Goal: Communication & Community: Answer question/provide support

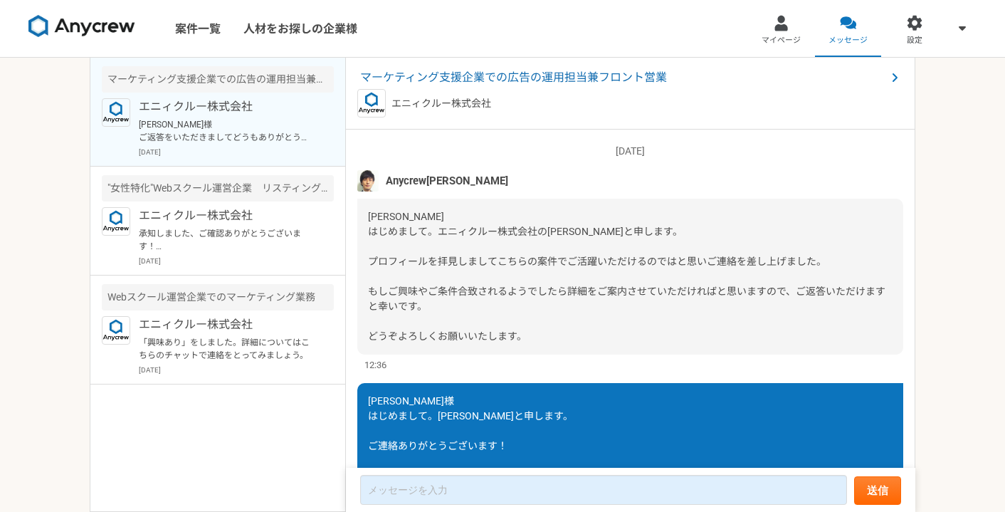
scroll to position [436, 0]
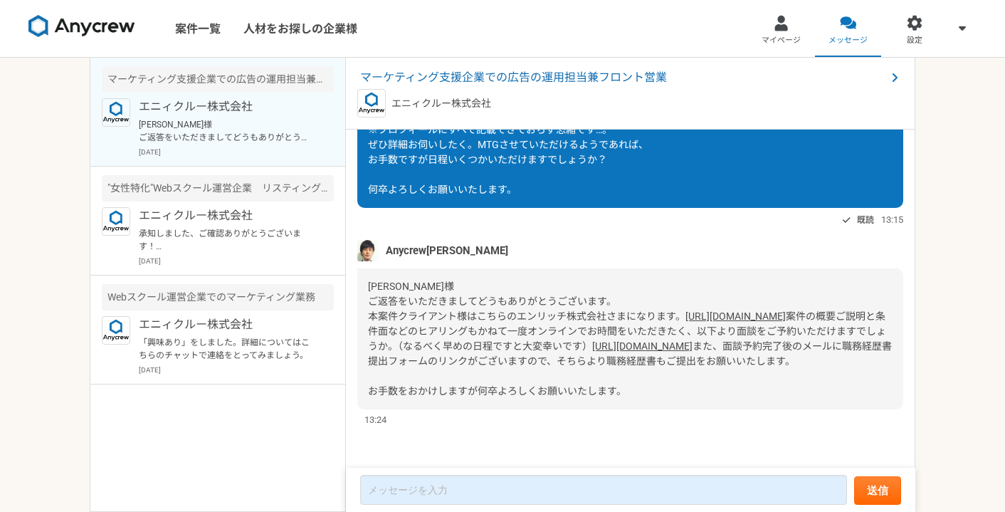
click at [582, 276] on div "[PERSON_NAME]様 ご返答をいただきましてどうもありがとうございます。 本案件クライアント様はこちらのエンリッチ株式会社さまになります。 [URL]…" at bounding box center [630, 338] width 546 height 141
click at [594, 269] on div "[PERSON_NAME]様 ご返答をいただきましてどうもありがとうございます。 本案件クライアント様はこちらのエンリッチ株式会社さまになります。 [URL]…" at bounding box center [630, 338] width 546 height 141
click at [631, 270] on div "[PERSON_NAME]様 ご返答をいただきましてどうもありがとうございます。 本案件クライアント様はこちらのエンリッチ株式会社さまになります。 [URL]…" at bounding box center [630, 338] width 546 height 141
click at [653, 294] on div "[PERSON_NAME]様 ご返答をいただきましてどうもありがとうございます。 本案件クライアント様はこちらのエンリッチ株式会社さまになります。 [URL]…" at bounding box center [630, 338] width 546 height 141
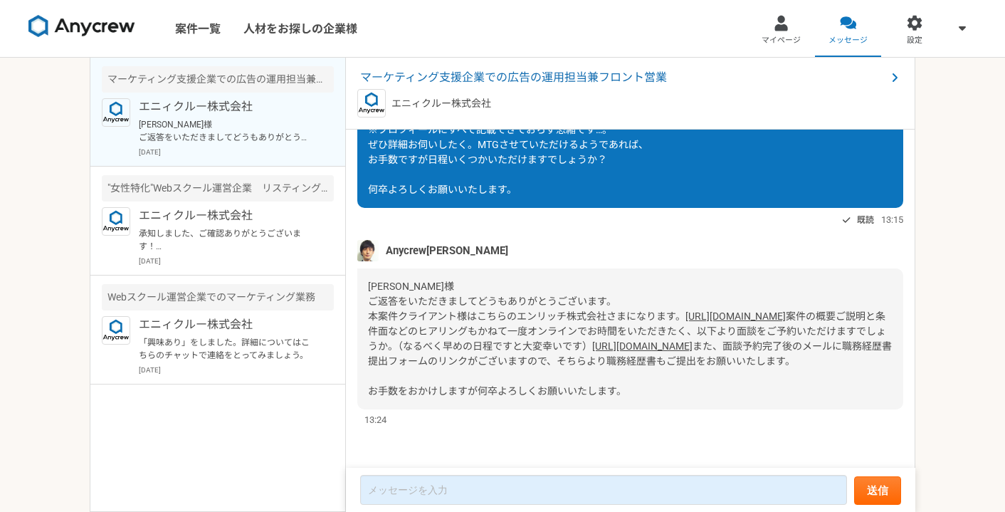
click at [713, 294] on div "木山様 ご返答をいただきましてどうもありがとうございます。 本案件クライアント様はこちらのエンリッチ株式会社さまになります。 https://enrichin…" at bounding box center [630, 338] width 546 height 141
click at [723, 303] on div "木山様 ご返答をいただきましてどうもありがとうございます。 本案件クライアント様はこちらのエンリッチ株式会社さまになります。 https://enrichin…" at bounding box center [630, 338] width 546 height 141
drag, startPoint x: 518, startPoint y: 344, endPoint x: 604, endPoint y: 353, distance: 85.9
click at [604, 353] on div "木山様 ご返答をいただきましてどうもありがとうございます。 本案件クライアント様はこちらのエンリッチ株式会社さまになります。 https://enrichin…" at bounding box center [630, 338] width 546 height 141
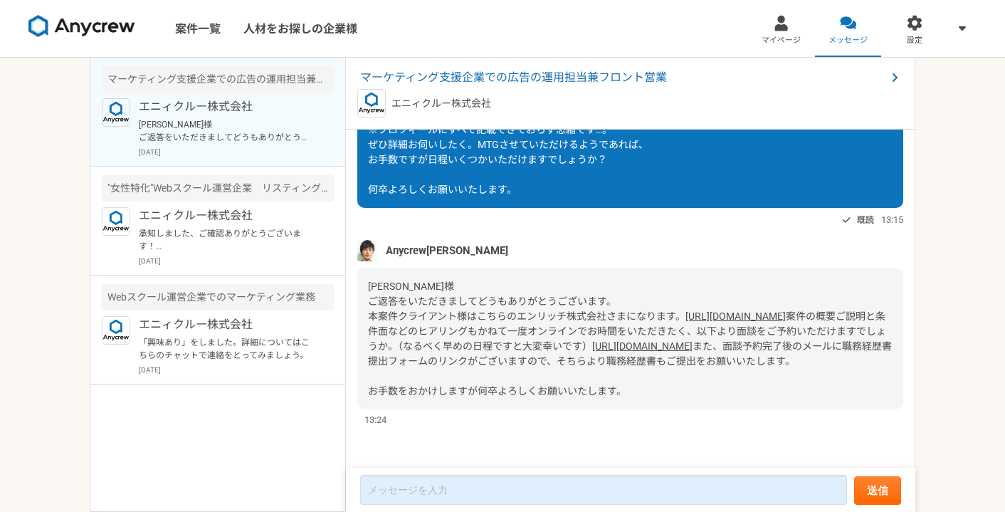
drag, startPoint x: 664, startPoint y: 234, endPoint x: 654, endPoint y: 226, distance: 13.1
click at [663, 268] on div "木山様 ご返答をいただきましてどうもありがとうございます。 本案件クライアント様はこちらのエンリッチ株式会社さまになります。 https://enrichin…" at bounding box center [630, 338] width 546 height 141
click at [495, 507] on form "送信" at bounding box center [631, 490] width 570 height 44
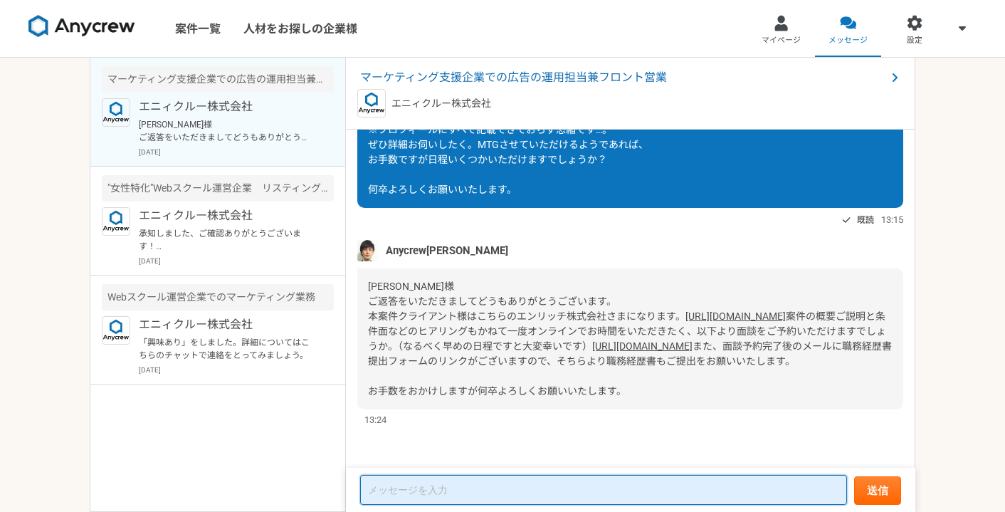
click at [498, 496] on textarea at bounding box center [603, 490] width 487 height 30
click at [485, 480] on textarea at bounding box center [603, 490] width 487 height 30
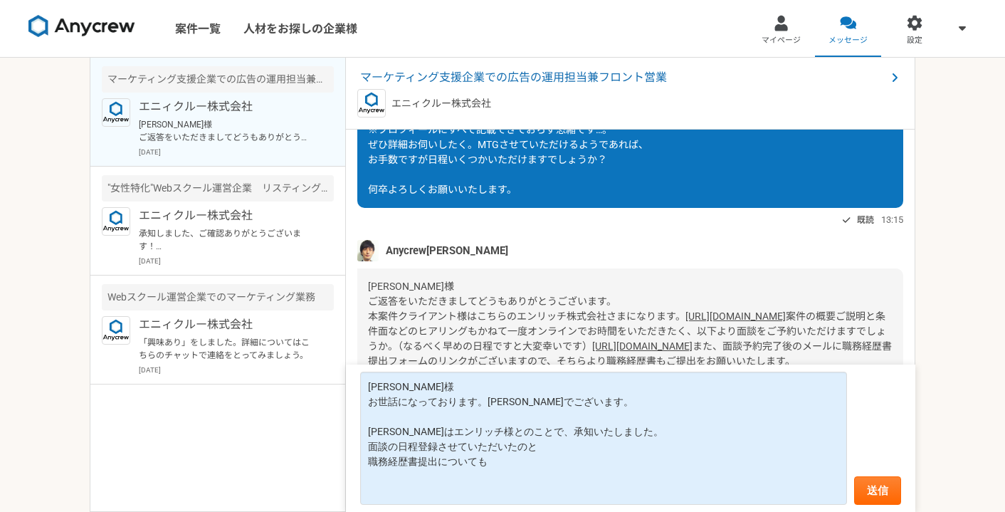
click at [694, 310] on div "木山様 ご返答をいただきましてどうもありがとうございます。 本案件クライアント様はこちらのエンリッチ株式会社さまになります。 https://enrichin…" at bounding box center [630, 338] width 546 height 141
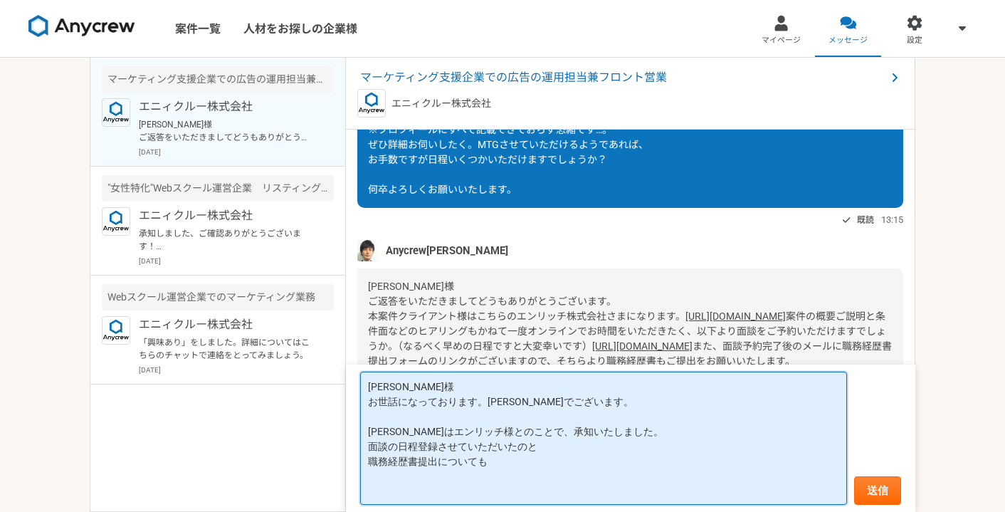
click at [577, 459] on textarea "田村様 お世話になっております。木山でございます。 クライアントはエンリッチ様とのことで、承知いたしました。 面談の日程登録させていただいたのと 職務経歴書提…" at bounding box center [603, 438] width 487 height 133
click at [551, 491] on textarea "田村様 お世話になっております。木山でございます。 クライアントはエンリッチ様とのことで、承知いたしました。 面談の日程登録させていただいたのと 職務経歴書提…" at bounding box center [603, 438] width 487 height 133
click at [553, 466] on textarea "田村様 お世話になっております。木山でございます。 クライアントはエンリッチ様とのことで、承知いたしました。 面談の日程登録させていただいたのと 職務経歴書提…" at bounding box center [603, 438] width 487 height 133
click at [553, 460] on textarea "田村様 お世話になっております。木山でございます。 クライアントはエンリッチ様とのことで、承知いたしました。 面談の日程登録させていただいたのと 職務経歴書提…" at bounding box center [603, 438] width 487 height 133
click at [438, 449] on textarea "田村様 お世話になっております。木山でございます。 クライアントはエンリッチ様とのことで、承知いたしました。 面談の日程登録させていただいたのと 職務経歴書提…" at bounding box center [603, 438] width 487 height 133
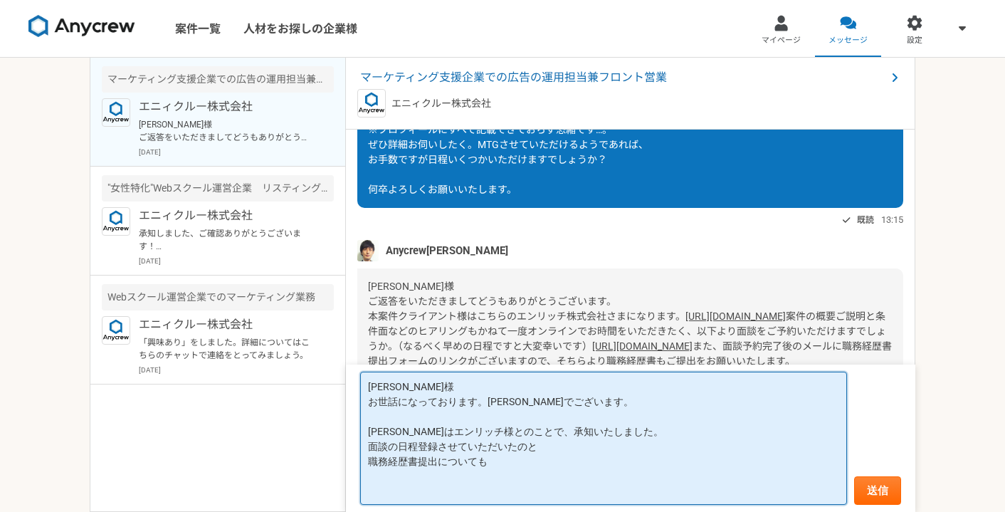
click at [520, 468] on textarea "田村様 お世話になっております。木山でございます。 クライアントはエンリッチ様とのことで、承知いたしました。 面談の日程登録させていただいたのと 職務経歴書提…" at bounding box center [603, 438] width 487 height 133
click at [622, 481] on textarea "田村様 お世話になっております。木山でございます。 クライアントはエンリッチ様とのことで、承知いたしました。 面談の日程登録させていただいたのと 職務経歴書提…" at bounding box center [603, 438] width 487 height 133
click at [616, 475] on textarea "田村様 お世話になっております。木山でございます。 クライアントはエンリッチ様とのことで、承知いたしました。 面談の日程登録させていただいたのと 職務経歴書提…" at bounding box center [603, 438] width 487 height 133
click at [557, 476] on textarea "田村様 お世話になっております。木山でございます。 クライアントはエンリッチ様とのことで、承知いたしました。 面談の日程登録させていただいたのと 職務経歴書提…" at bounding box center [603, 438] width 487 height 133
click at [551, 473] on textarea "田村様 お世話になっております。木山でございます。 クライアントはエンリッチ様とのことで、承知いたしました。 面談の日程登録させていただいたのと 職務経歴書提…" at bounding box center [603, 438] width 487 height 133
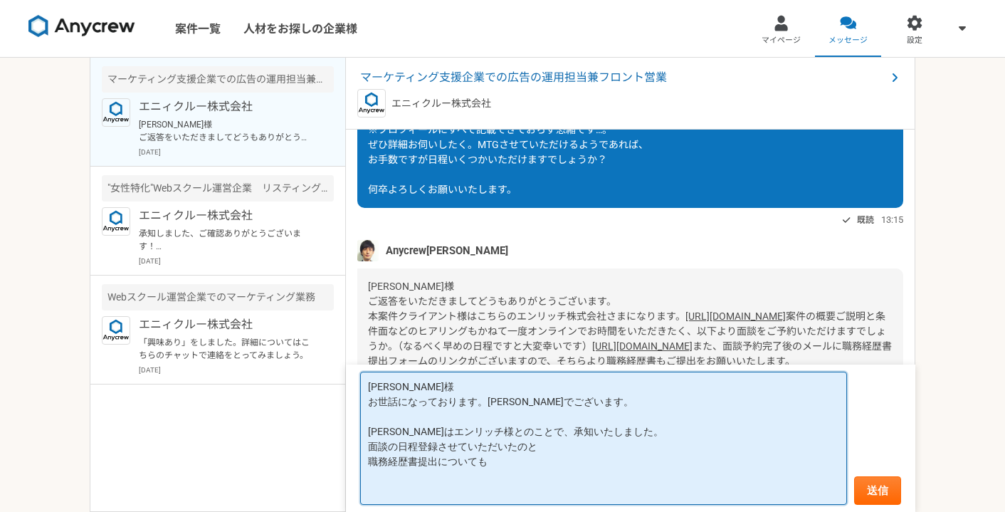
click at [549, 471] on textarea "田村様 お世話になっております。木山でございます。 クライアントはエンリッチ様とのことで、承知いたしました。 面談の日程登録させていただいたのと 職務経歴書提…" at bounding box center [603, 438] width 487 height 133
click at [555, 463] on textarea "田村様 お世話になっております。木山でございます。 クライアントはエンリッチ様とのことで、承知いたしました。 面談の日程登録させていただいたのと 職務経歴書提…" at bounding box center [603, 438] width 487 height 133
click at [594, 455] on textarea "田村様 お世話になっております。木山でございます。 クライアントはエンリッチ様とのことで、承知いたしました。 面談の日程登録させていただいたのと 職務経歴書提…" at bounding box center [603, 438] width 487 height 133
click at [602, 444] on textarea "田村様 お世話になっております。木山でございます。 クライアントはエンリッチ様とのことで、承知いたしました。 面談の日程登録させていただいたのと 職務経歴書提…" at bounding box center [603, 438] width 487 height 133
click at [415, 446] on textarea "田村様 お世話になっております。木山でございます。 クライアントはエンリッチ様とのことで、承知いたしました。 面談の日程登録させていただいたのと 職務経歴書提…" at bounding box center [603, 438] width 487 height 133
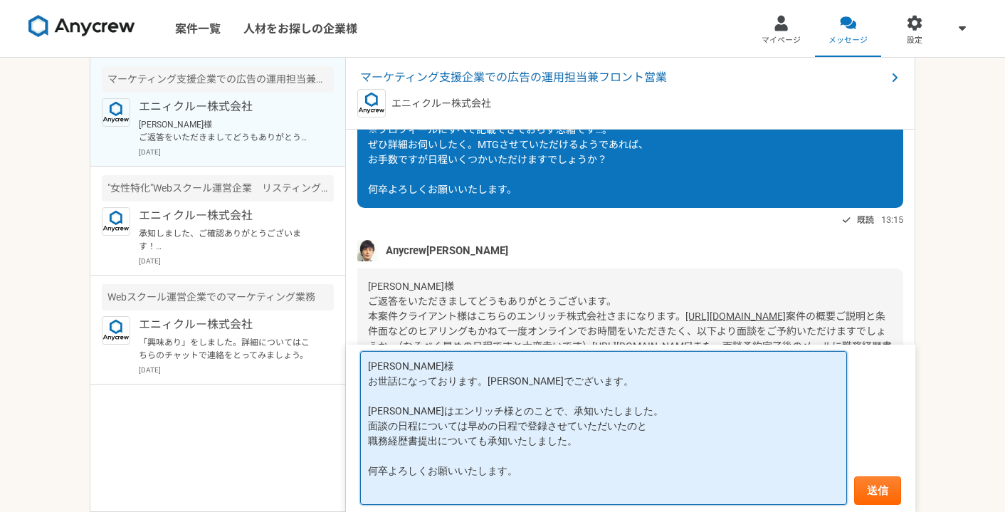
drag, startPoint x: 619, startPoint y: 471, endPoint x: 619, endPoint y: 495, distance: 24.2
click at [619, 471] on textarea "田村様 お世話になっております。木山でございます。 クライアントはエンリッチ様とのことで、承知いたしました。 面談の日程については早めの日程で登録させていただ…" at bounding box center [603, 428] width 487 height 154
click at [619, 496] on textarea "田村様 お世話になっております。木山でございます。 クライアントはエンリッチ様とのことで、承知いたしました。 面談の日程については早めの日程で登録させていただ…" at bounding box center [603, 428] width 487 height 154
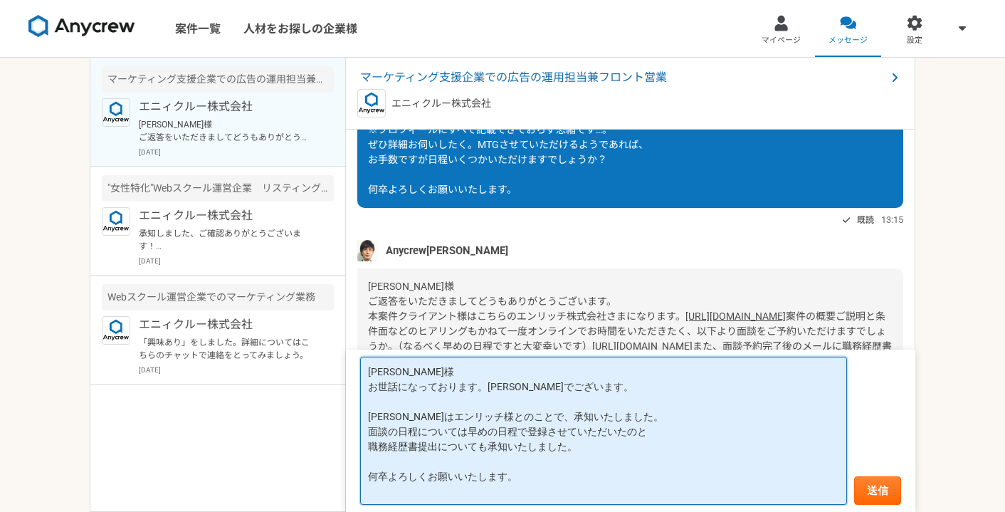
scroll to position [0, 0]
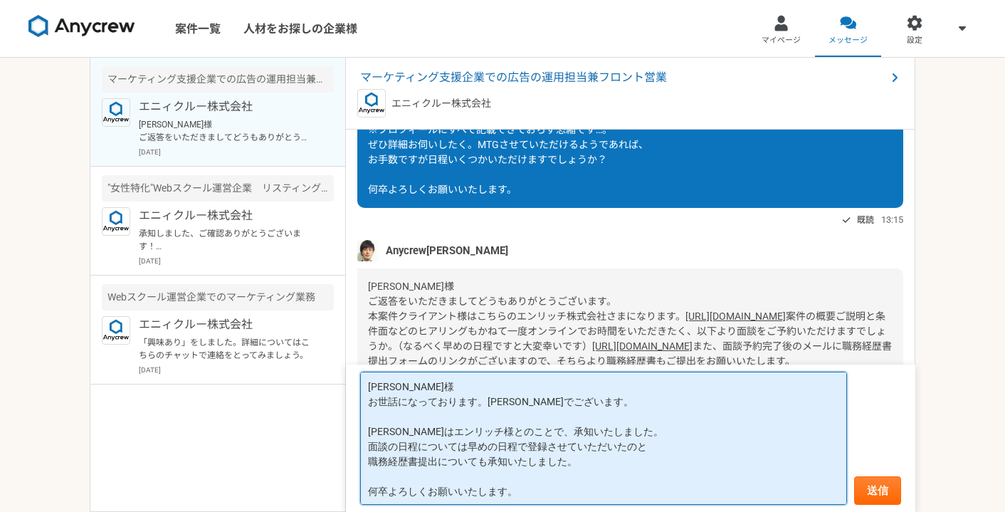
type textarea "田村様 お世話になっております。木山でございます。 クライアントはエンリッチ様とのことで、承知いたしました。 面談の日程については早めの日程で登録させていただ…"
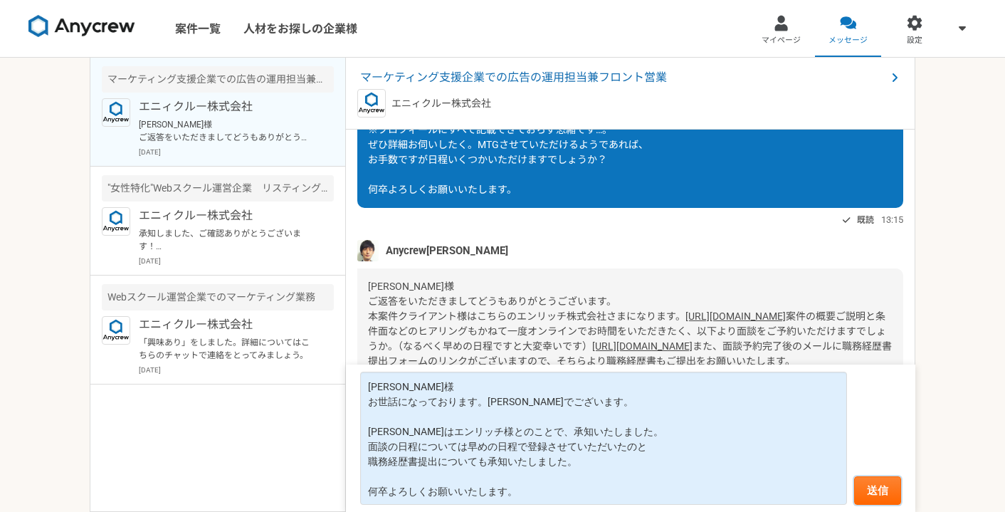
click at [889, 488] on button "送信" at bounding box center [877, 490] width 47 height 28
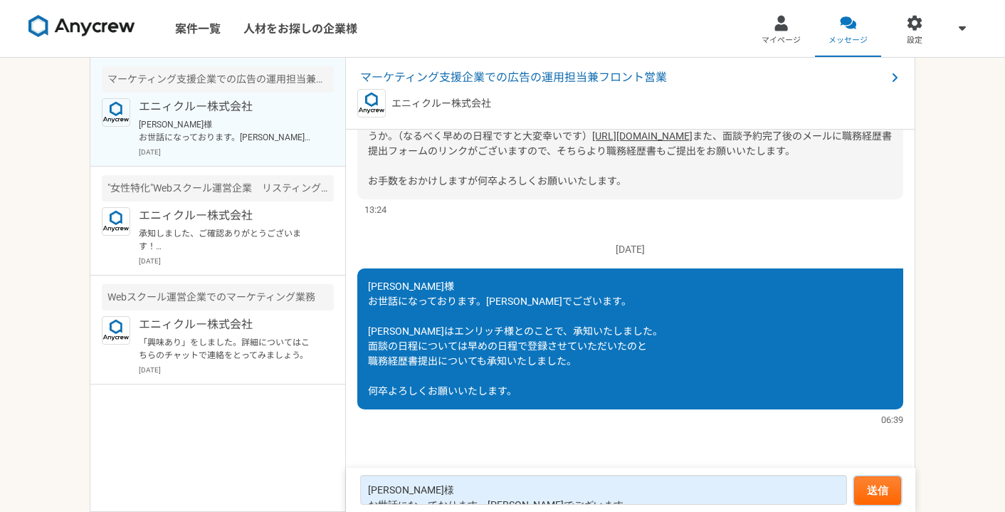
scroll to position [646, 0]
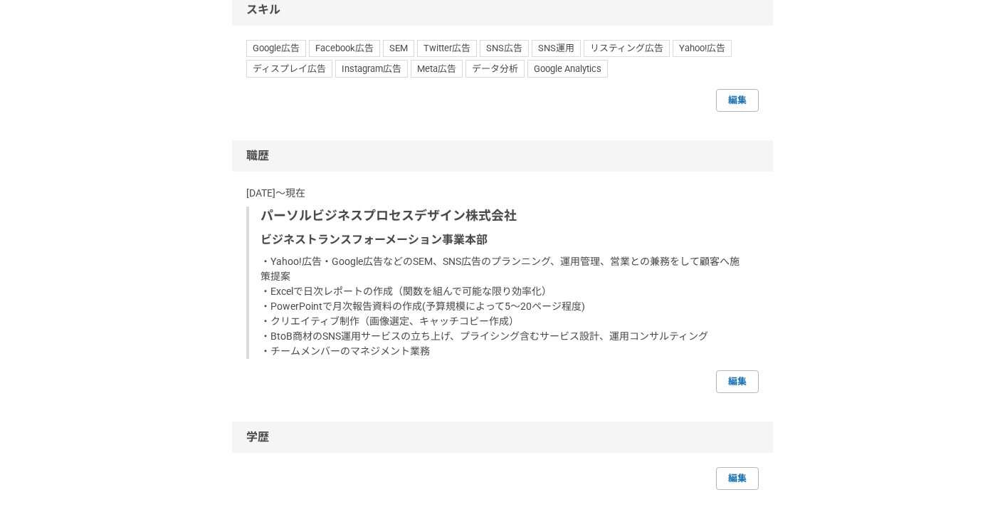
scroll to position [854, 0]
click at [317, 330] on div "パーソルビジネスプロセスデザイン株式会社 ビジネストランスフォーメーション事業本部 ・Yahoo!広告・Google広告などのSEM、SNS広告のプランニング…" at bounding box center [502, 282] width 513 height 152
